Goal: Task Accomplishment & Management: Use online tool/utility

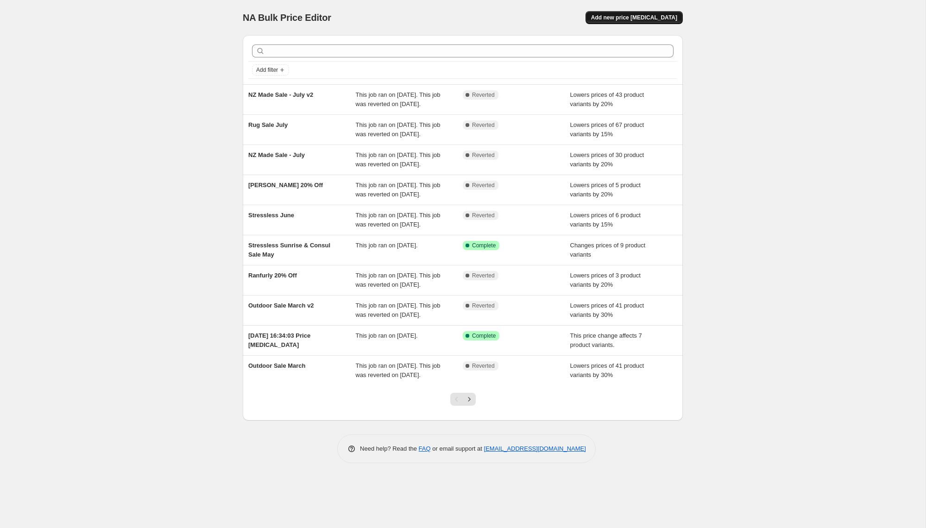
click at [622, 24] on button "Add new price [MEDICAL_DATA]" at bounding box center [634, 17] width 97 height 13
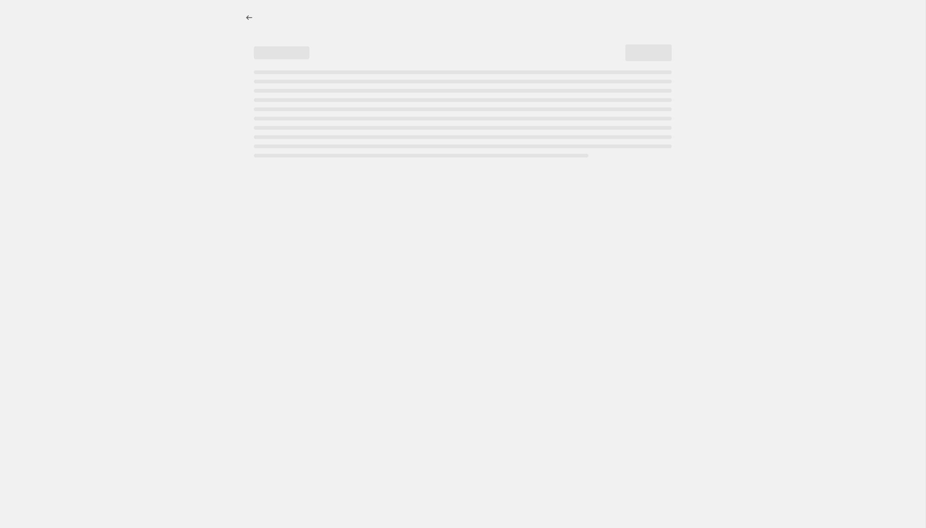
select select "percentage"
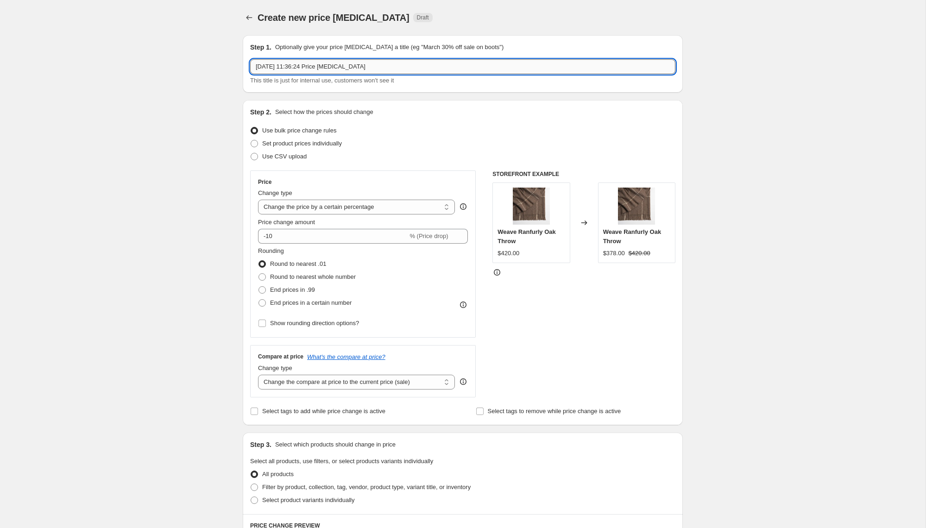
click at [298, 69] on input "[DATE] 11:36:24 Price [MEDICAL_DATA]" at bounding box center [462, 66] width 425 height 15
type input "Redmonds 80th"
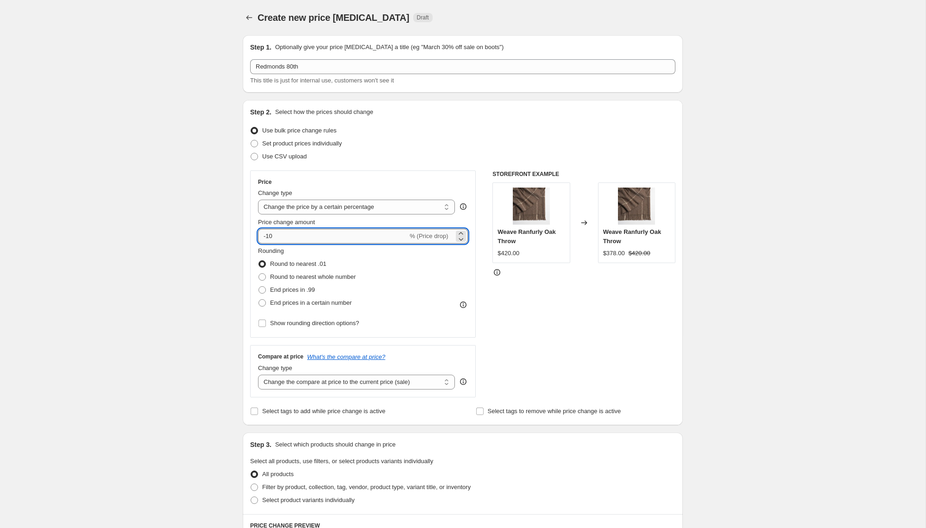
click at [269, 238] on input "-10" at bounding box center [333, 236] width 150 height 15
type input "-20"
click at [285, 277] on span "Round to nearest whole number" at bounding box center [313, 276] width 86 height 7
click at [259, 274] on input "Round to nearest whole number" at bounding box center [259, 273] width 0 height 0
radio input "true"
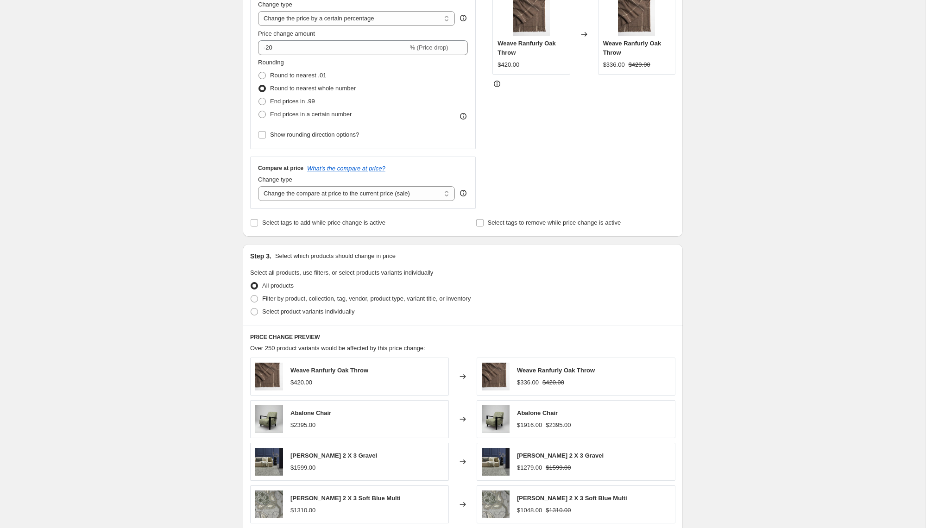
scroll to position [189, 0]
click at [310, 223] on span "Select tags to add while price change is active" at bounding box center [323, 221] width 123 height 7
click at [258, 223] on input "Select tags to add while price change is active" at bounding box center [254, 221] width 7 height 7
checkbox input "true"
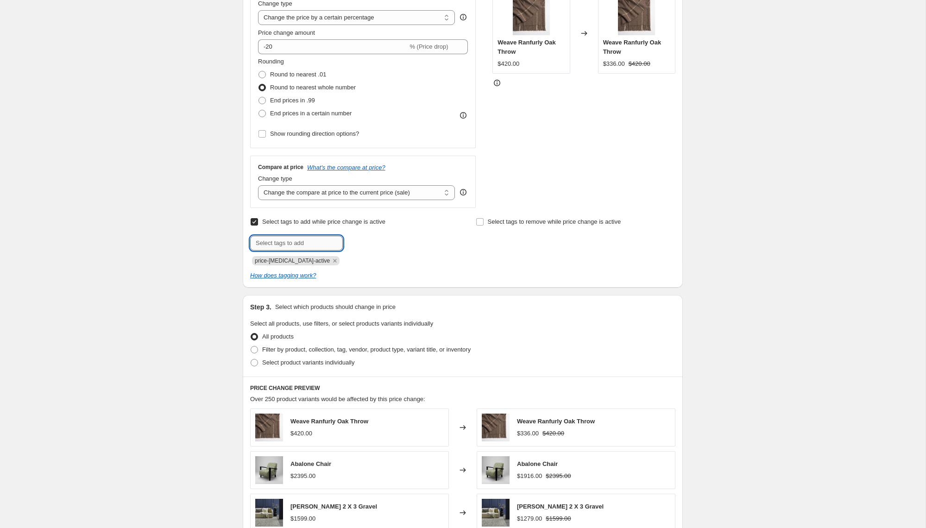
click at [307, 243] on input "text" at bounding box center [296, 243] width 93 height 15
type input "Redmonds-80th"
click at [379, 243] on span "Redmonds-80t..." at bounding box center [384, 242] width 43 height 6
click at [331, 261] on icon "Remove price-change-job-active" at bounding box center [335, 261] width 8 height 8
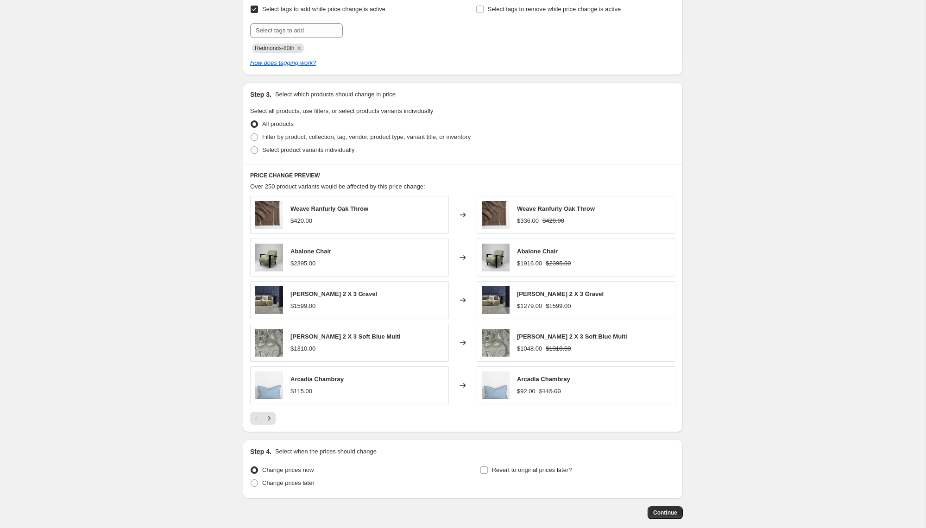
scroll to position [404, 0]
click at [297, 135] on span "Filter by product, collection, tag, vendor, product type, variant title, or inv…" at bounding box center [366, 135] width 208 height 7
click at [251, 132] on input "Filter by product, collection, tag, vendor, product type, variant title, or inv…" at bounding box center [251, 132] width 0 height 0
radio input "true"
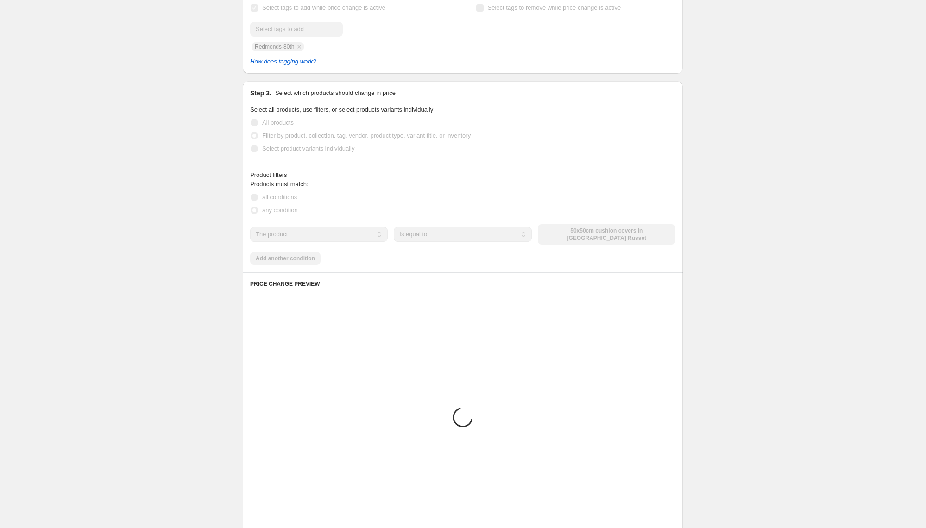
scroll to position [377, 0]
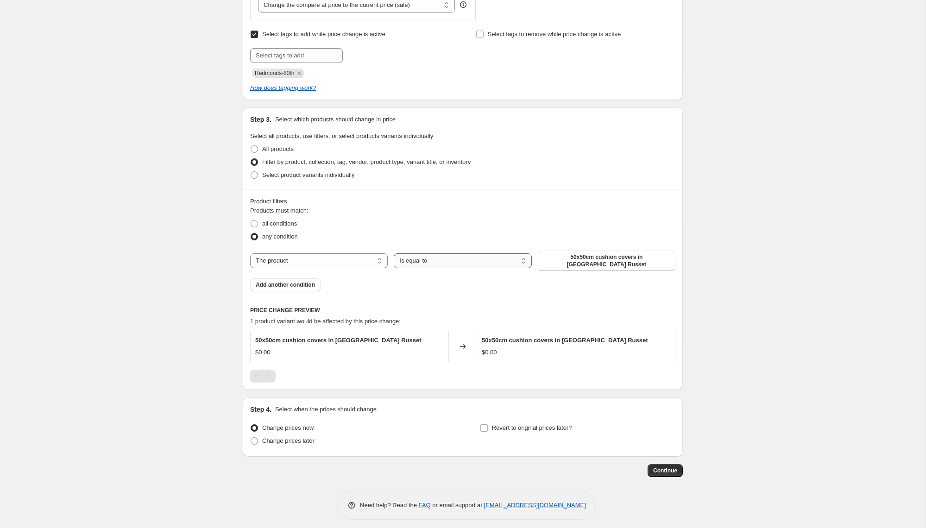
click at [425, 261] on select "Is equal to Is not equal to" at bounding box center [463, 260] width 138 height 15
click at [358, 255] on select "The product The product's collection The product's tag The product's vendor The…" at bounding box center [319, 260] width 138 height 15
select select "tag"
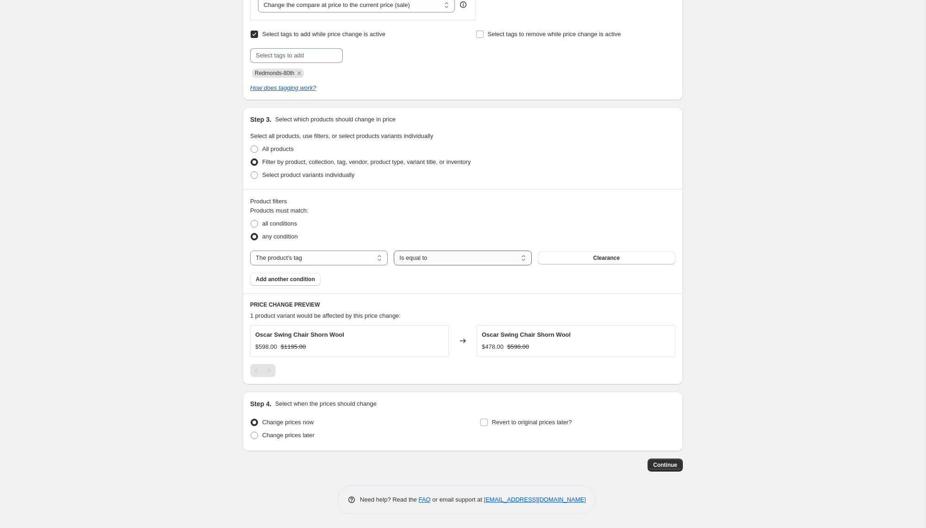
click at [433, 259] on select "Is equal to Is not equal to" at bounding box center [463, 258] width 138 height 15
select select "not_equal"
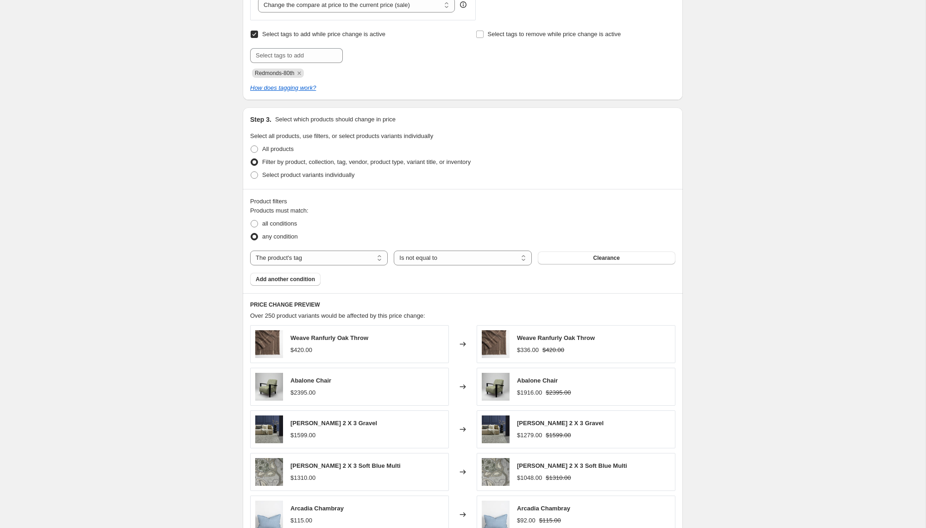
click at [605, 257] on span "Clearance" at bounding box center [606, 257] width 26 height 7
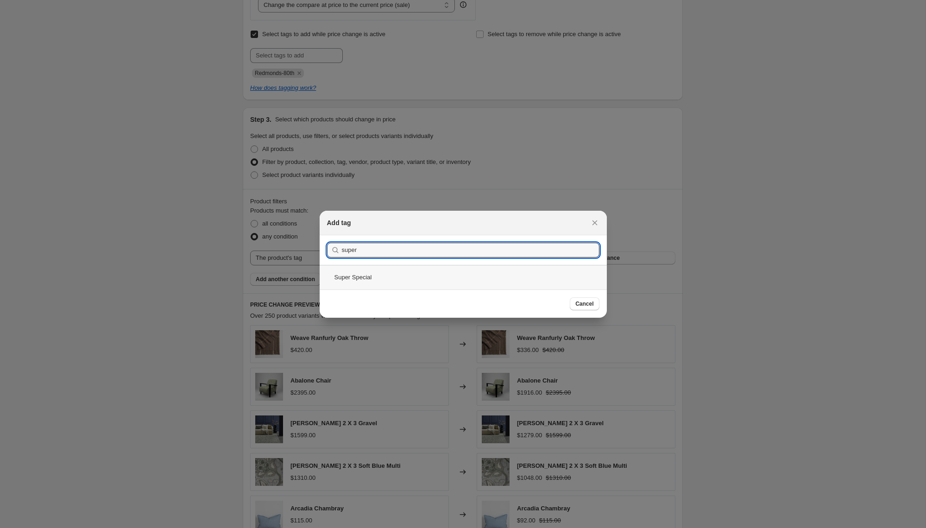
type input "super"
click at [390, 278] on div "Super Special" at bounding box center [463, 277] width 287 height 25
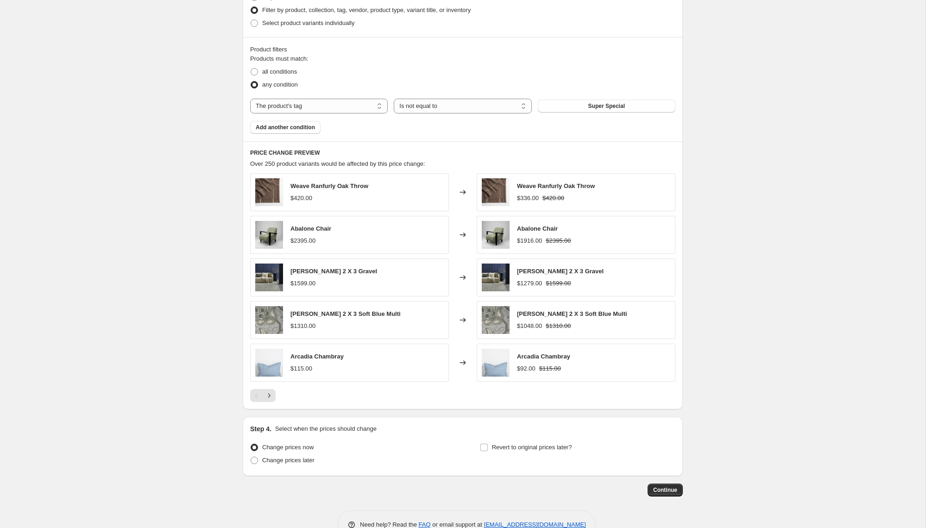
scroll to position [554, 0]
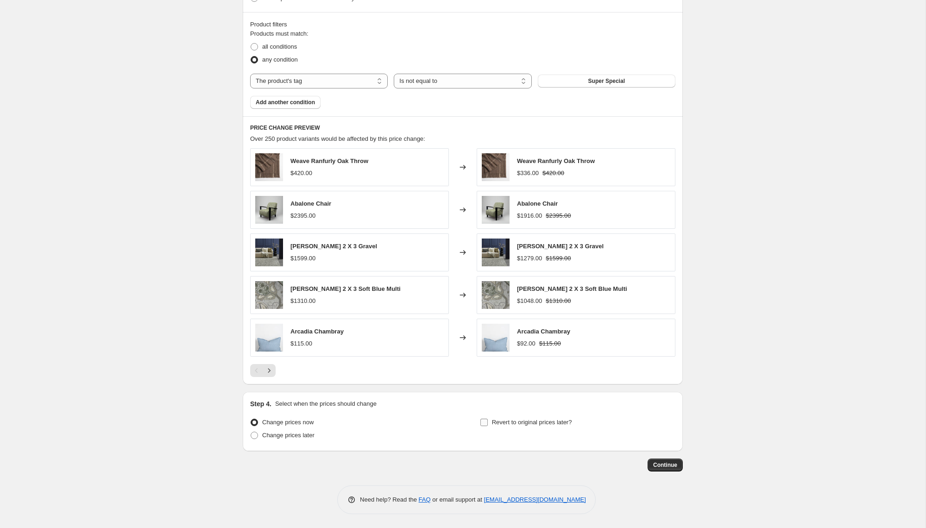
click at [512, 425] on span "Revert to original prices later?" at bounding box center [532, 422] width 80 height 7
click at [488, 425] on input "Revert to original prices later?" at bounding box center [483, 422] width 7 height 7
checkbox input "true"
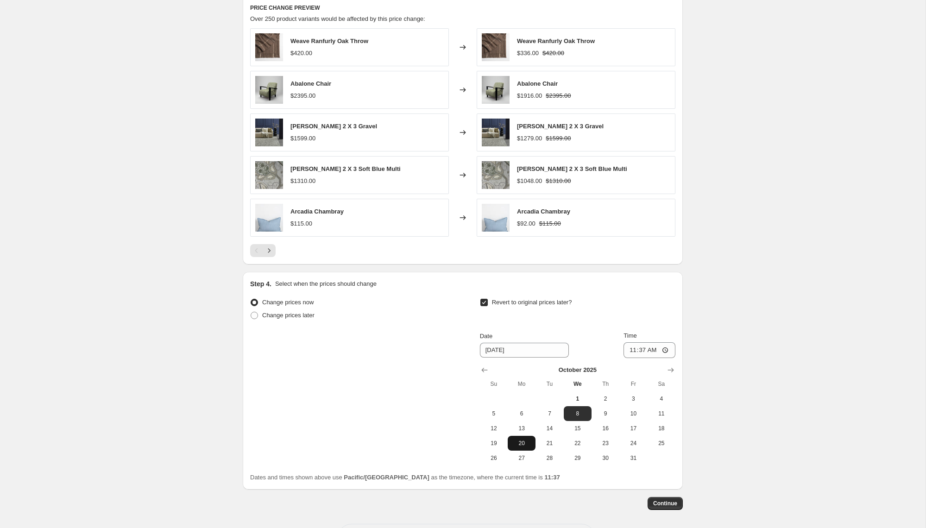
scroll to position [675, 0]
click at [633, 456] on span "31" at bounding box center [633, 457] width 20 height 7
type input "[DATE]"
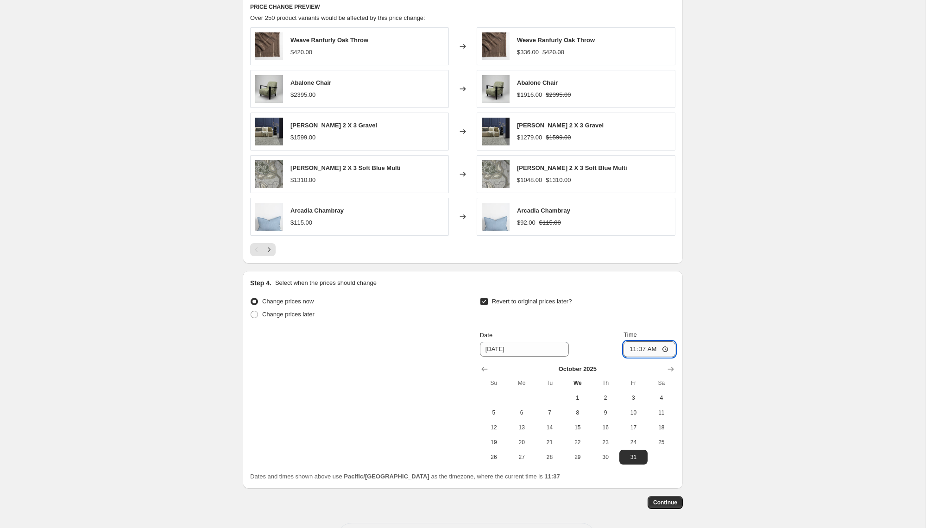
click at [640, 347] on input "11:37" at bounding box center [650, 349] width 52 height 16
type input "23:59"
click at [666, 505] on span "Continue" at bounding box center [665, 502] width 24 height 7
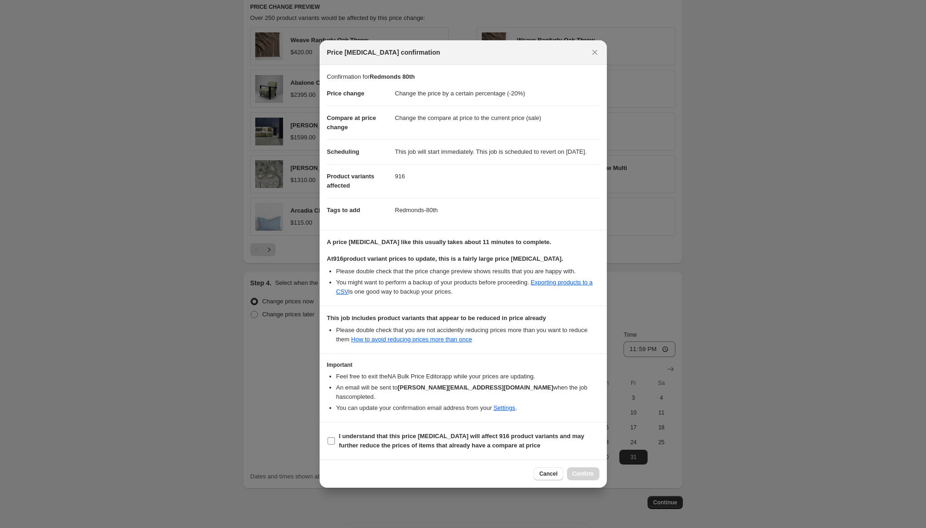
click at [368, 442] on span "I understand that this price [MEDICAL_DATA] will affect 916 product variants an…" at bounding box center [469, 441] width 260 height 19
click at [335, 442] on input "I understand that this price [MEDICAL_DATA] will affect 916 product variants an…" at bounding box center [331, 440] width 7 height 7
checkbox input "true"
click at [583, 473] on span "Confirm" at bounding box center [583, 473] width 21 height 7
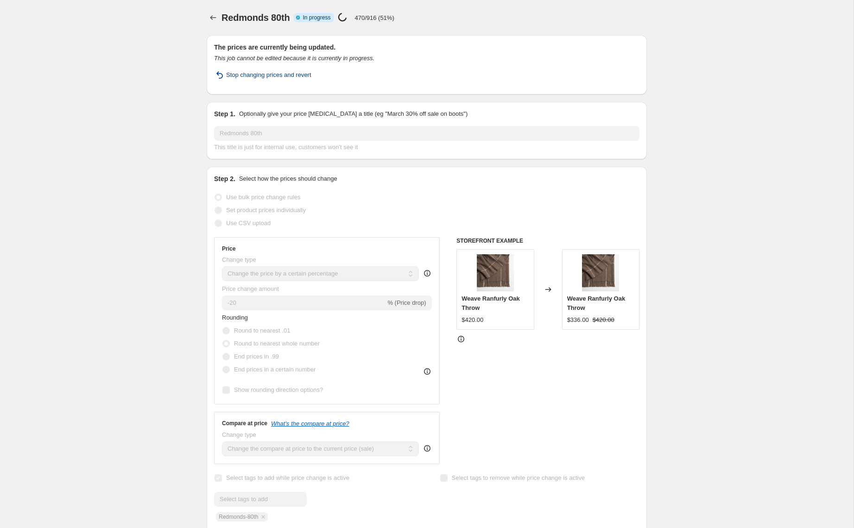
click at [290, 76] on span "Stop changing prices and revert" at bounding box center [268, 74] width 85 height 9
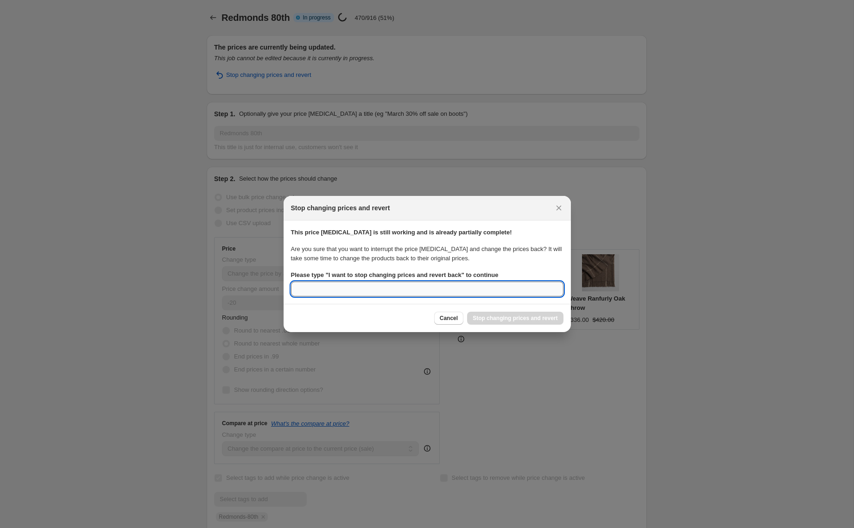
click at [415, 289] on input "Please type " I want to stop changing prices and revert back " to continue" at bounding box center [427, 289] width 272 height 15
type input "I want to stop changing prices and revert back"
click at [537, 319] on span "Stop changing prices and revert" at bounding box center [515, 318] width 85 height 7
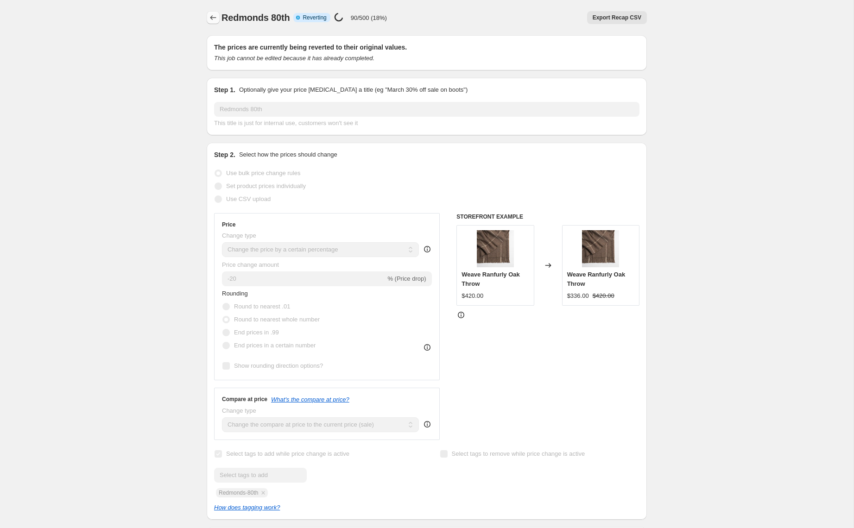
click at [208, 19] on icon "Price change jobs" at bounding box center [212, 17] width 9 height 9
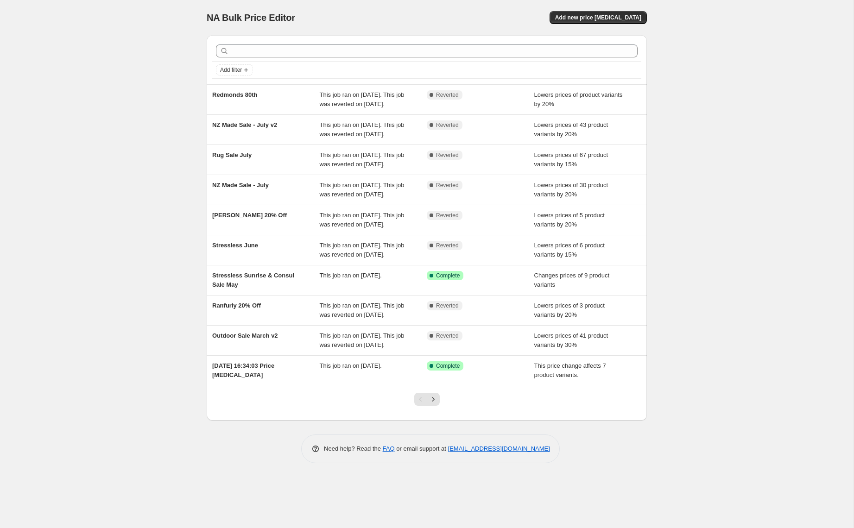
click at [588, 8] on div "NA Bulk Price Editor. This page is ready NA Bulk Price Editor Add new price [ME…" at bounding box center [427, 17] width 440 height 35
click at [588, 13] on button "Add new price [MEDICAL_DATA]" at bounding box center [597, 17] width 97 height 13
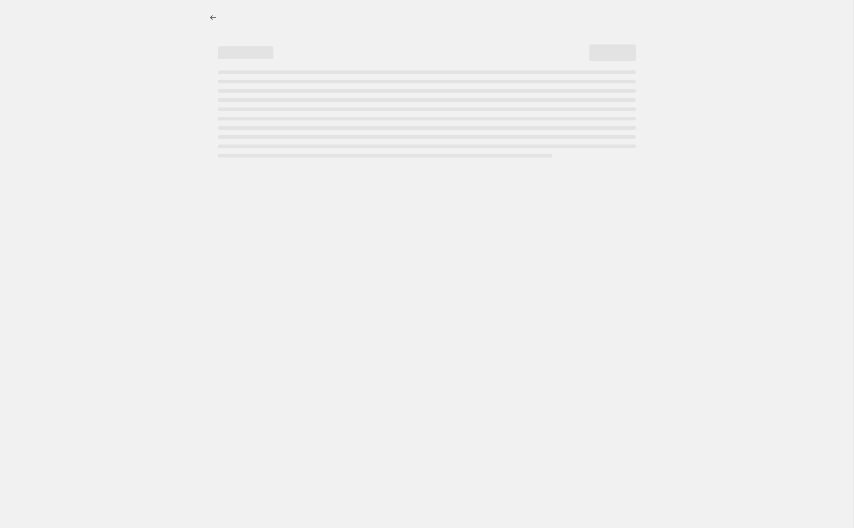
select select "percentage"
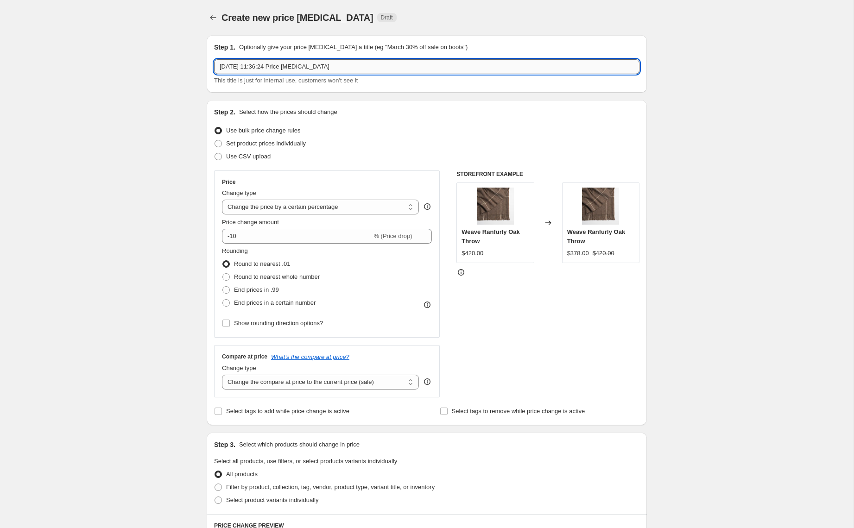
click at [255, 67] on input "[DATE] 11:36:24 Price [MEDICAL_DATA]" at bounding box center [426, 66] width 425 height 15
type input "Redmonds 80th v2"
click at [233, 235] on input "-10" at bounding box center [297, 236] width 150 height 15
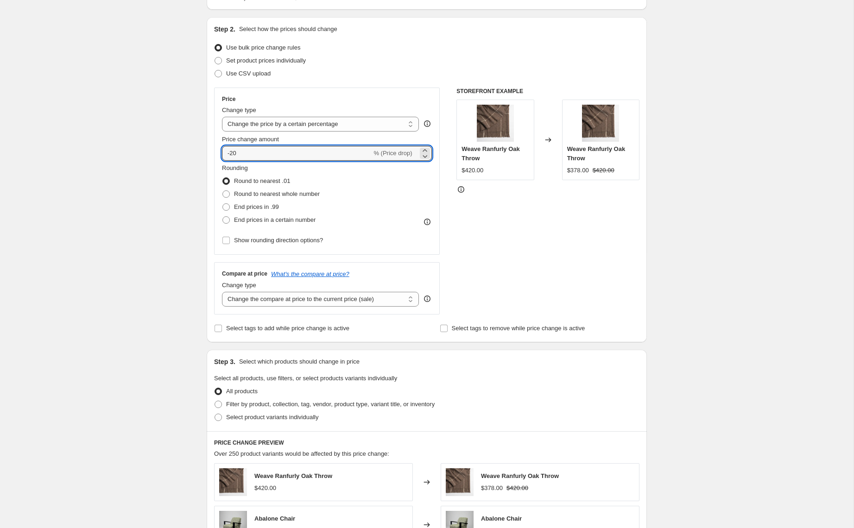
scroll to position [88, 0]
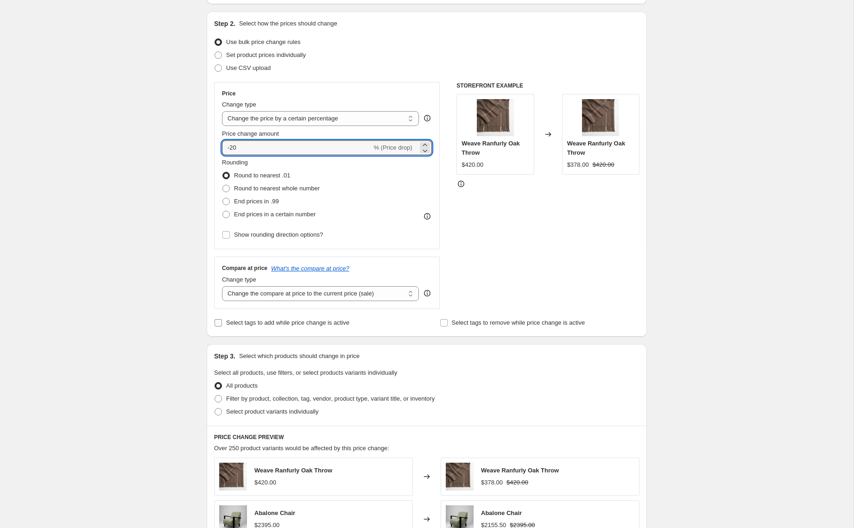
type input "-20"
click at [222, 326] on label "Select tags to add while price change is active" at bounding box center [281, 322] width 135 height 13
click at [222, 326] on input "Select tags to add while price change is active" at bounding box center [217, 322] width 7 height 7
checkbox input "true"
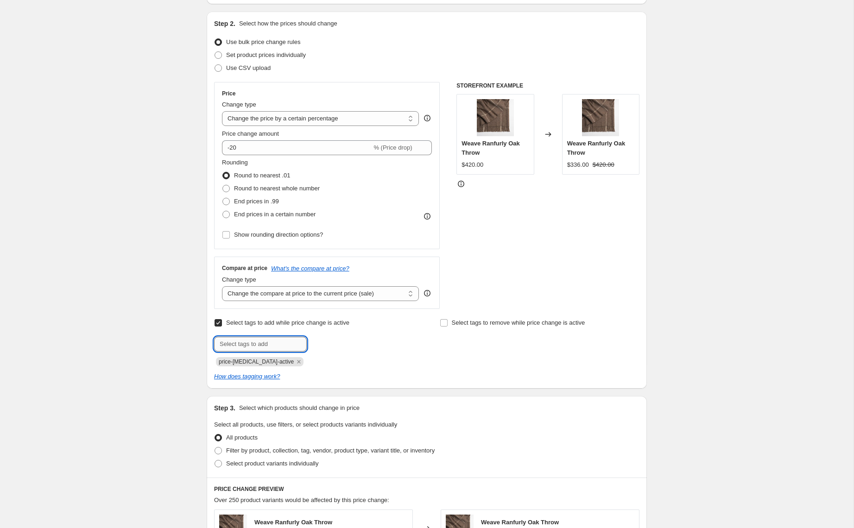
click at [235, 342] on input "text" at bounding box center [260, 344] width 93 height 15
type input "Redmonds-80th"
click at [334, 341] on span "Redmonds-80t..." at bounding box center [348, 343] width 43 height 6
click at [297, 362] on icon "Remove price-change-job-active" at bounding box center [298, 361] width 3 height 3
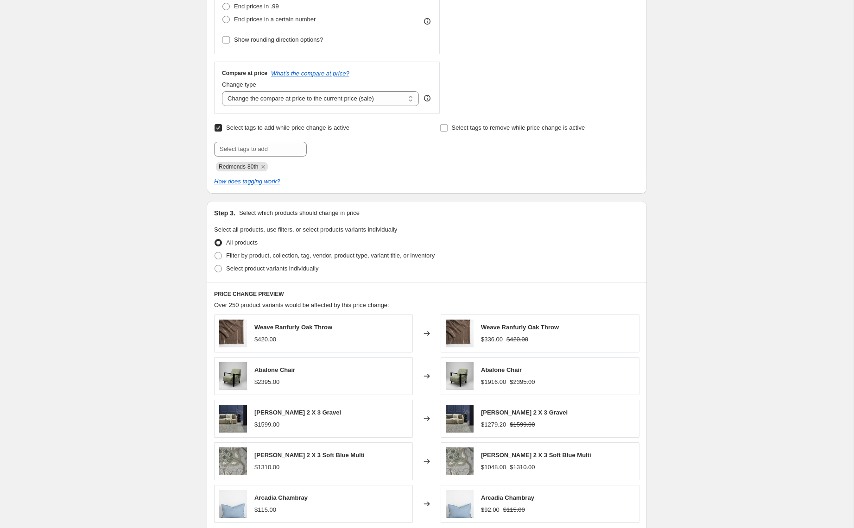
scroll to position [283, 0]
click at [288, 254] on span "Filter by product, collection, tag, vendor, product type, variant title, or inv…" at bounding box center [330, 255] width 208 height 7
click at [215, 253] on input "Filter by product, collection, tag, vendor, product type, variant title, or inv…" at bounding box center [214, 252] width 0 height 0
radio input "true"
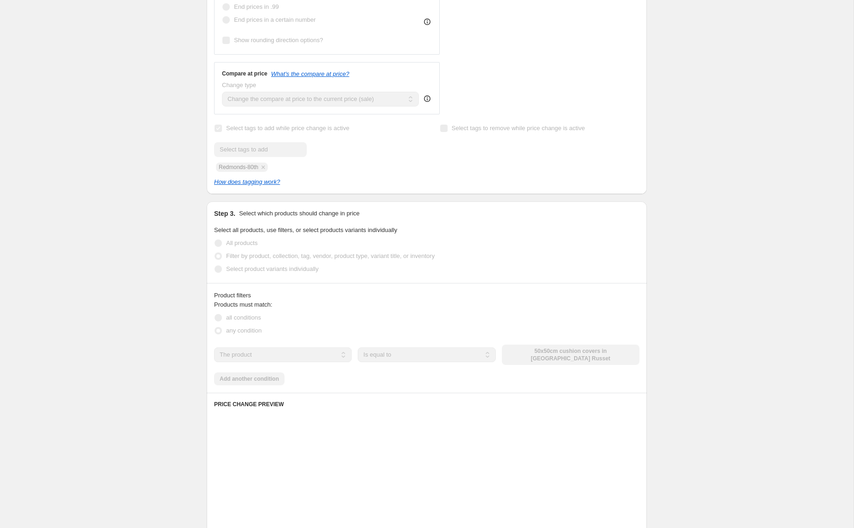
scroll to position [377, 0]
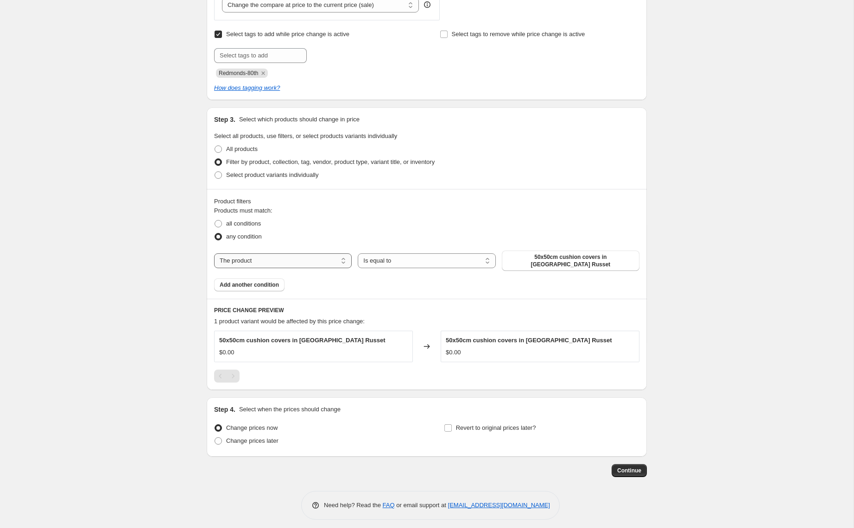
click at [316, 254] on select "The product The product's collection The product's tag The product's vendor The…" at bounding box center [283, 260] width 138 height 15
select select "tag"
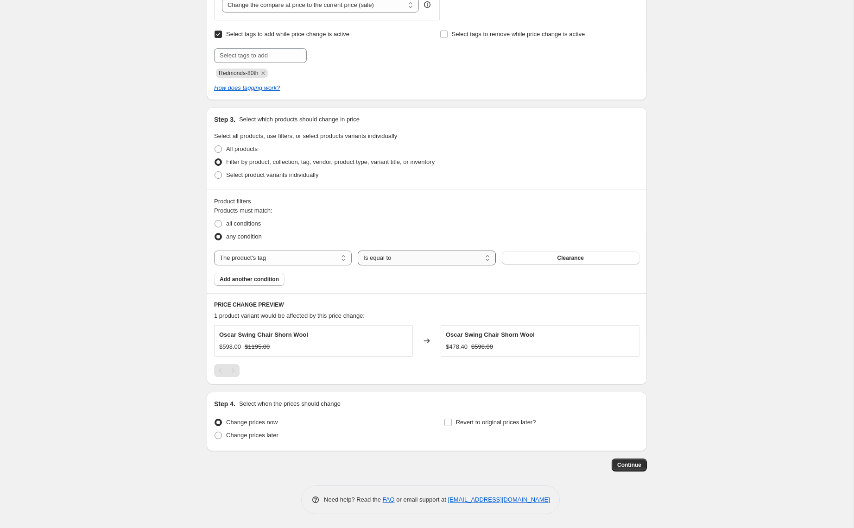
click at [417, 258] on select "Is equal to Is not equal to" at bounding box center [427, 258] width 138 height 15
select select "not_equal"
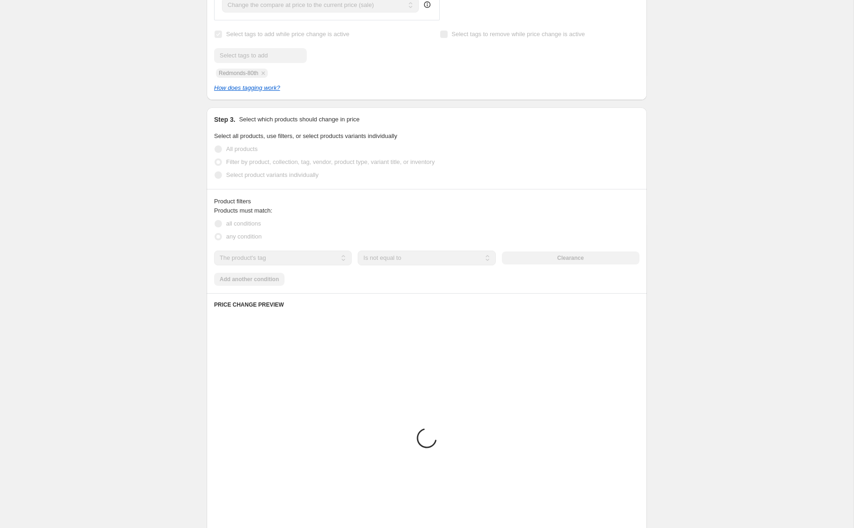
click at [565, 258] on div "Clearance" at bounding box center [571, 258] width 138 height 13
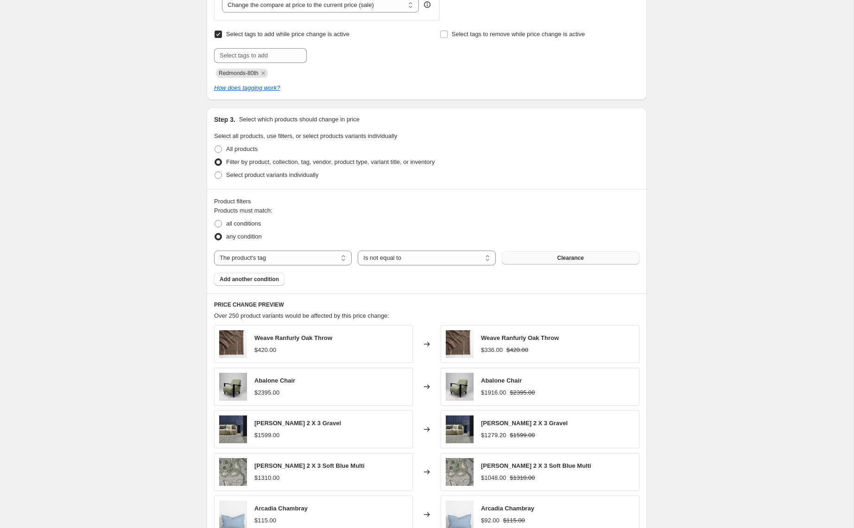
click at [552, 258] on button "Clearance" at bounding box center [571, 258] width 138 height 13
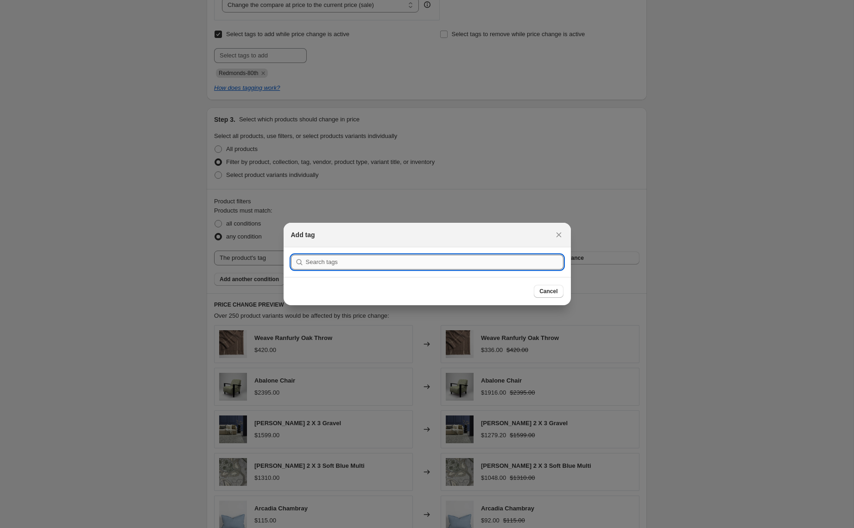
click at [480, 262] on input ":r5g:" at bounding box center [435, 262] width 258 height 15
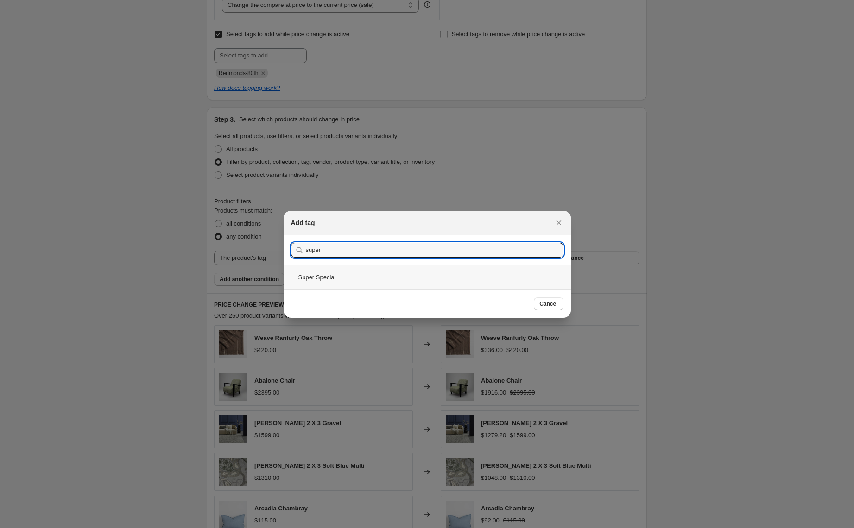
type input "super"
click at [340, 273] on div "Super Special" at bounding box center [427, 277] width 287 height 25
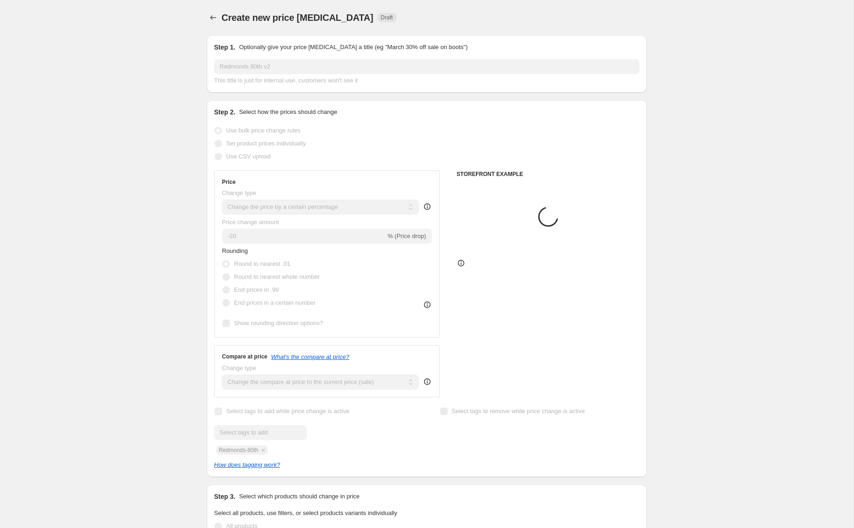
scroll to position [377, 0]
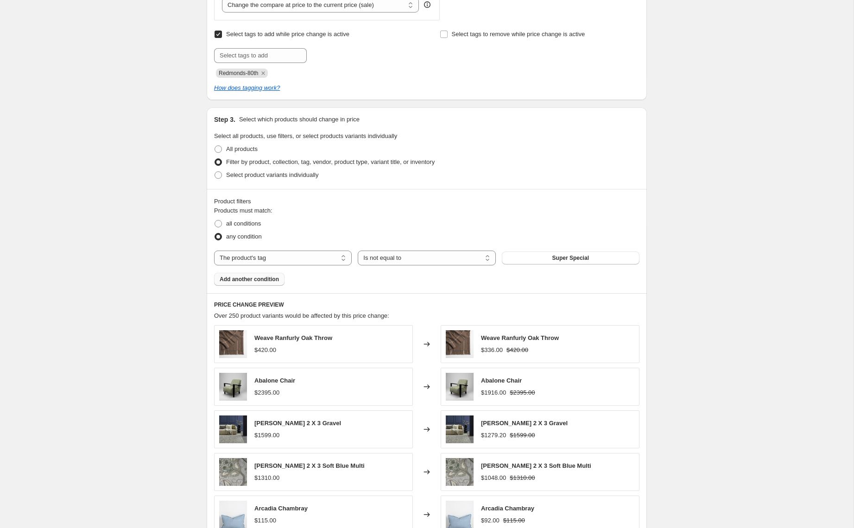
click at [240, 281] on span "Add another condition" at bounding box center [249, 279] width 59 height 7
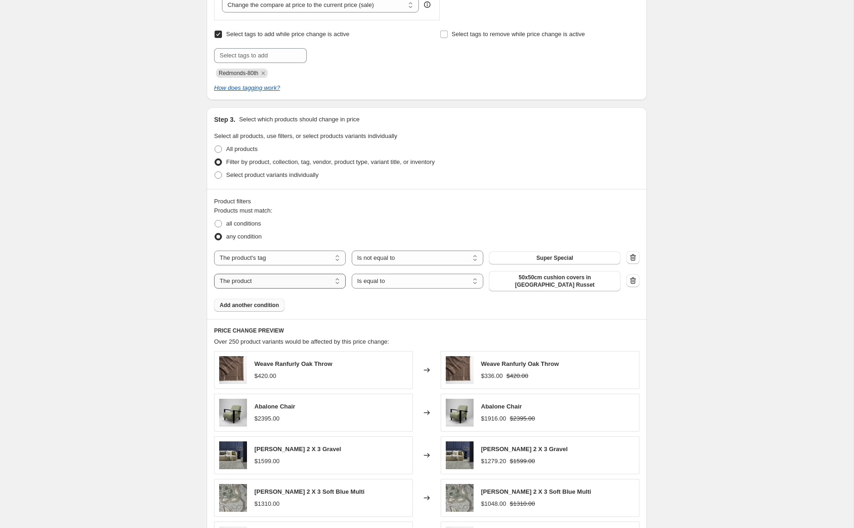
click at [263, 278] on select "The product The product's collection The product's tag The product's vendor The…" at bounding box center [280, 281] width 132 height 15
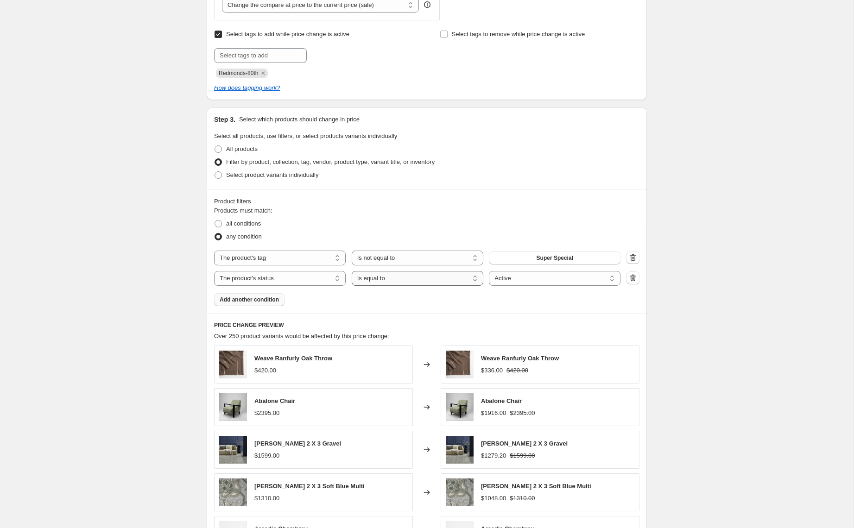
click at [409, 278] on select "Is equal to Is not equal to" at bounding box center [418, 278] width 132 height 15
click at [287, 279] on select "The product The product's collection The product's tag The product's vendor The…" at bounding box center [280, 278] width 132 height 15
select select "collection"
click at [516, 278] on button "Home page" at bounding box center [555, 278] width 132 height 13
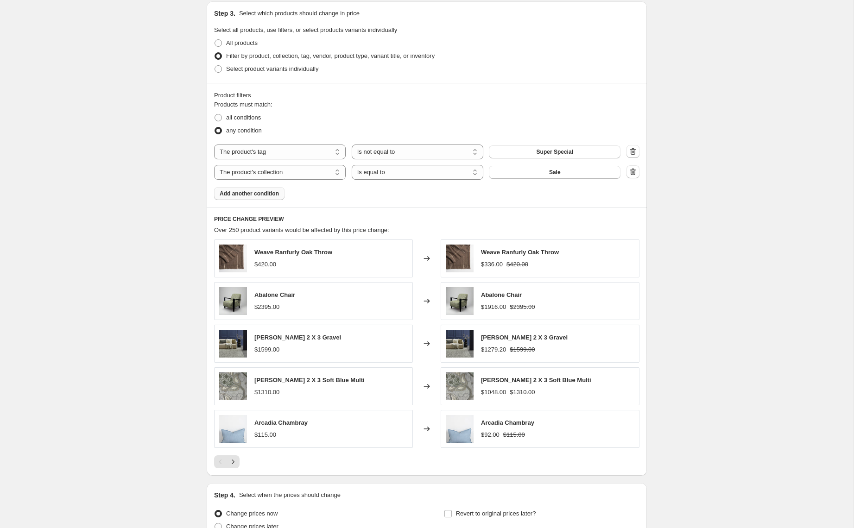
scroll to position [486, 0]
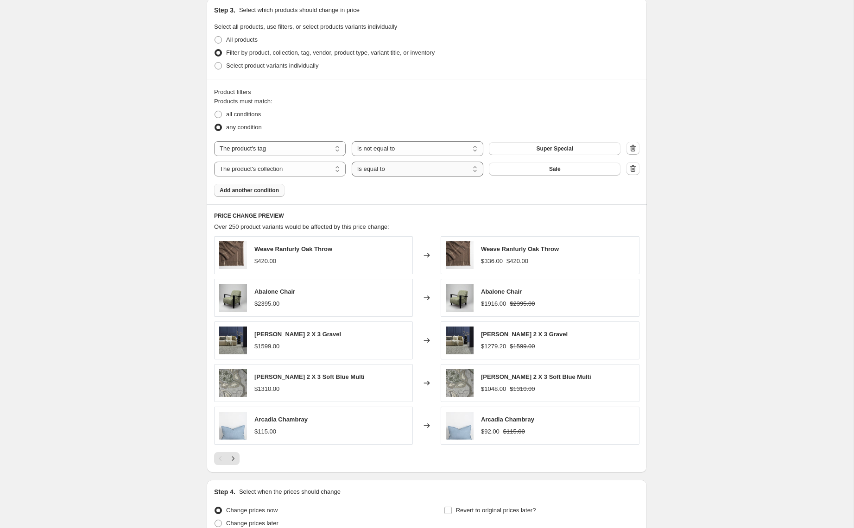
click at [452, 170] on select "Is equal to Is not equal to" at bounding box center [418, 169] width 132 height 15
select select "not_equal"
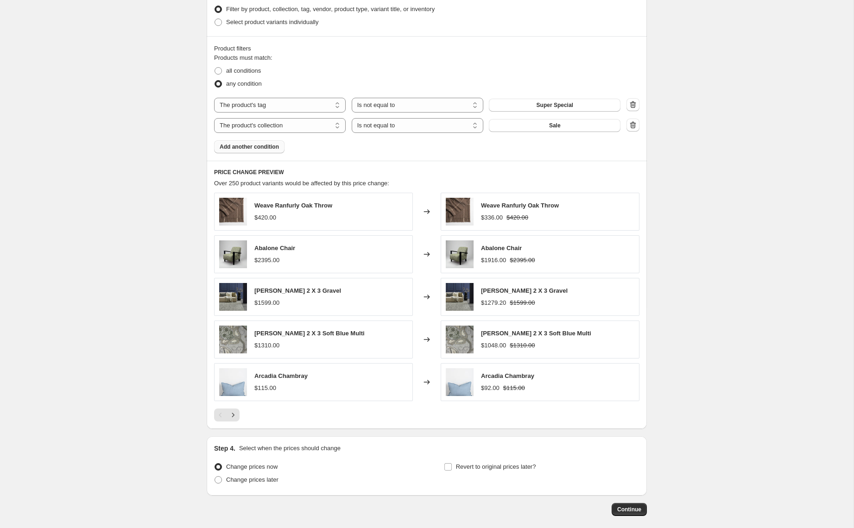
scroll to position [574, 0]
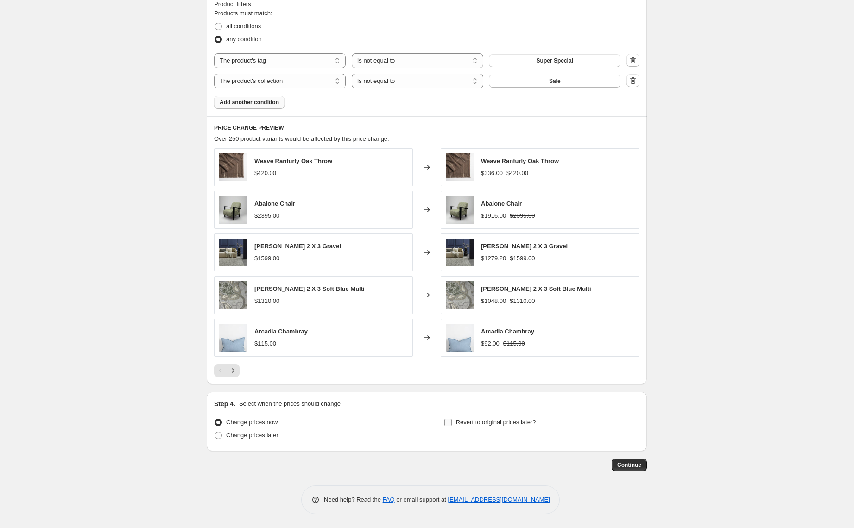
click at [472, 424] on span "Revert to original prices later?" at bounding box center [496, 422] width 80 height 7
click at [452, 424] on input "Revert to original prices later?" at bounding box center [447, 422] width 7 height 7
checkbox input "true"
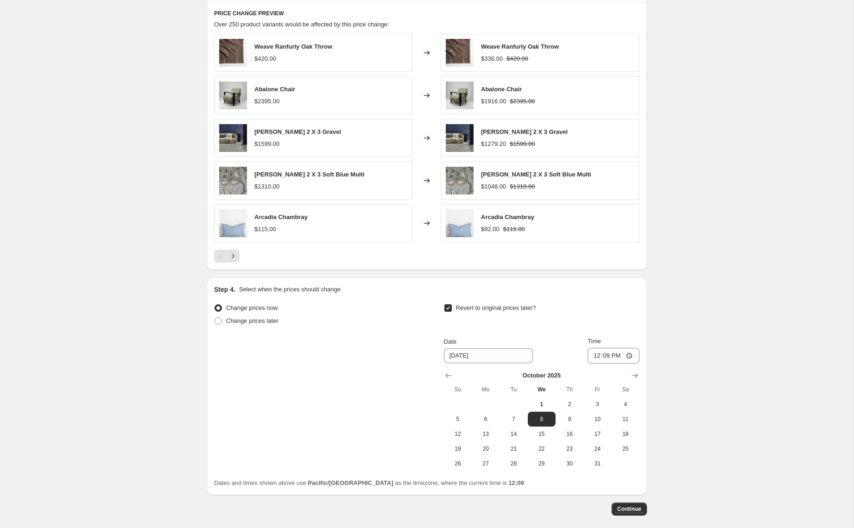
scroll to position [704, 0]
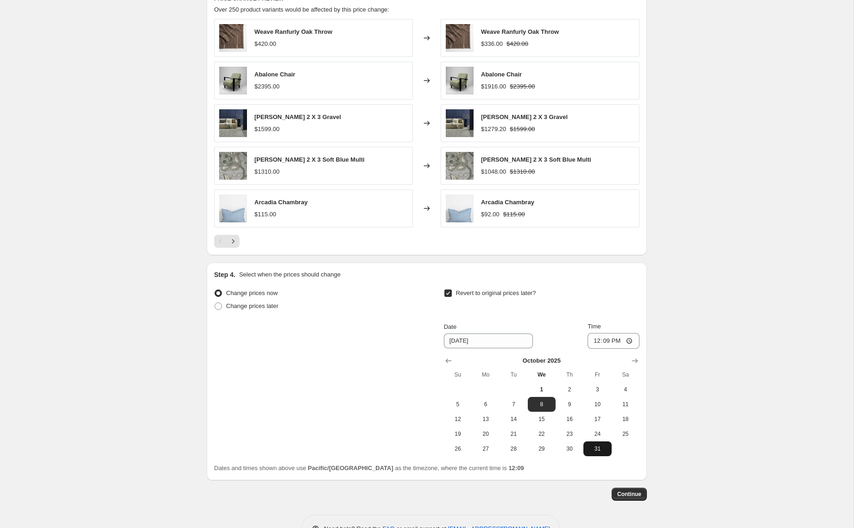
click at [601, 450] on span "31" at bounding box center [597, 448] width 20 height 7
type input "[DATE]"
click at [599, 336] on input "12:09" at bounding box center [613, 341] width 52 height 16
type input "23:59"
click at [634, 496] on span "Continue" at bounding box center [629, 494] width 24 height 7
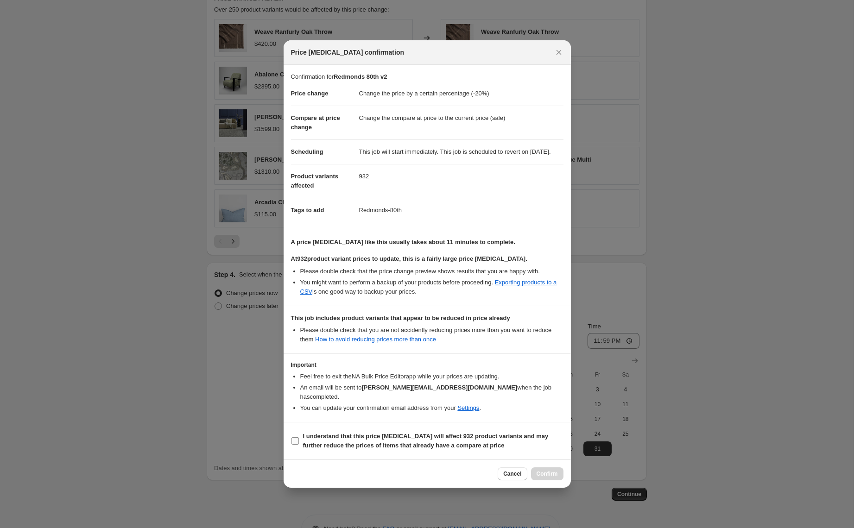
click at [307, 445] on b "I understand that this price [MEDICAL_DATA] will affect 932 product variants an…" at bounding box center [426, 441] width 246 height 16
click at [299, 445] on input "I understand that this price [MEDICAL_DATA] will affect 932 product variants an…" at bounding box center [294, 440] width 7 height 7
checkbox input "true"
click at [540, 470] on span "Confirm" at bounding box center [546, 473] width 21 height 7
